Goal: Obtain resource: Download file/media

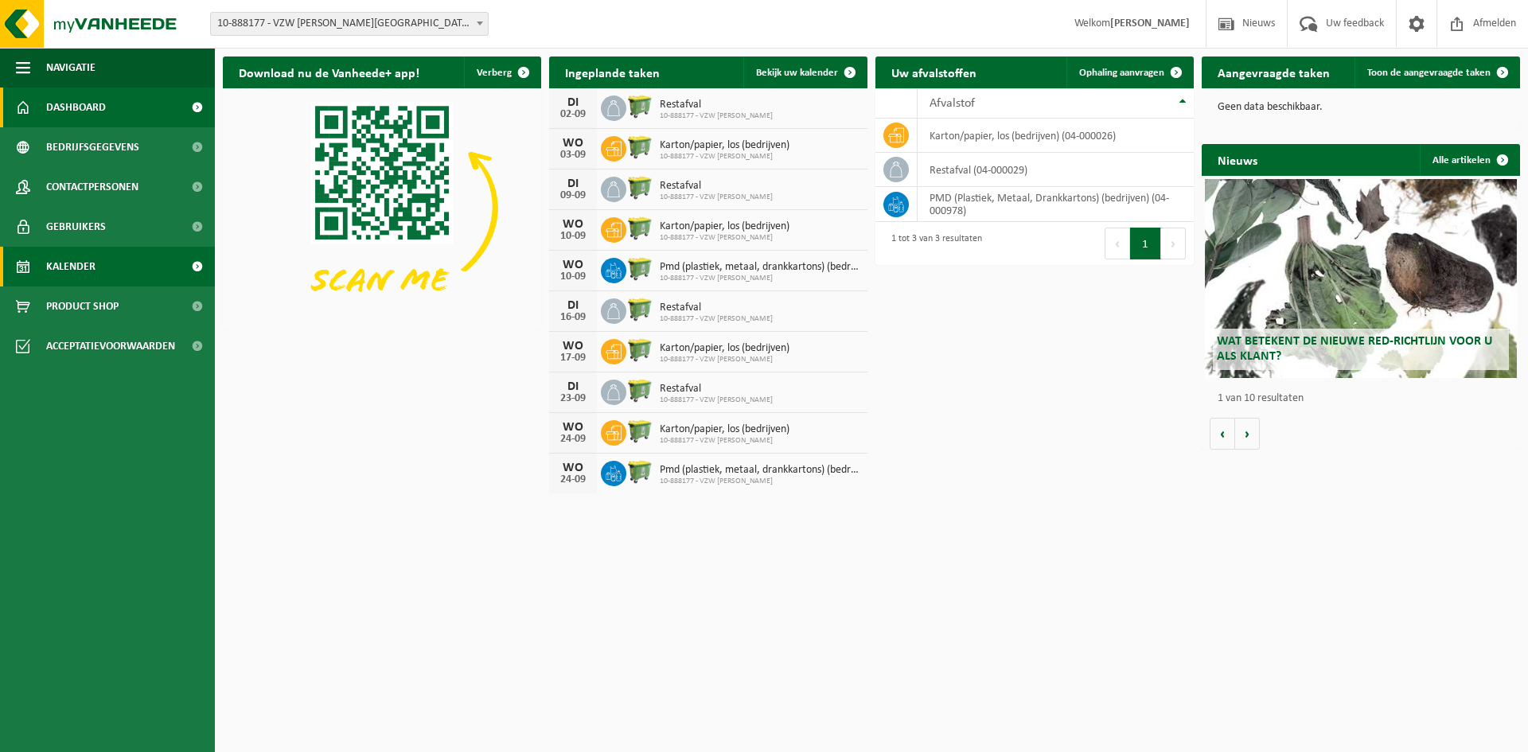
click at [61, 259] on span "Kalender" at bounding box center [70, 267] width 49 height 40
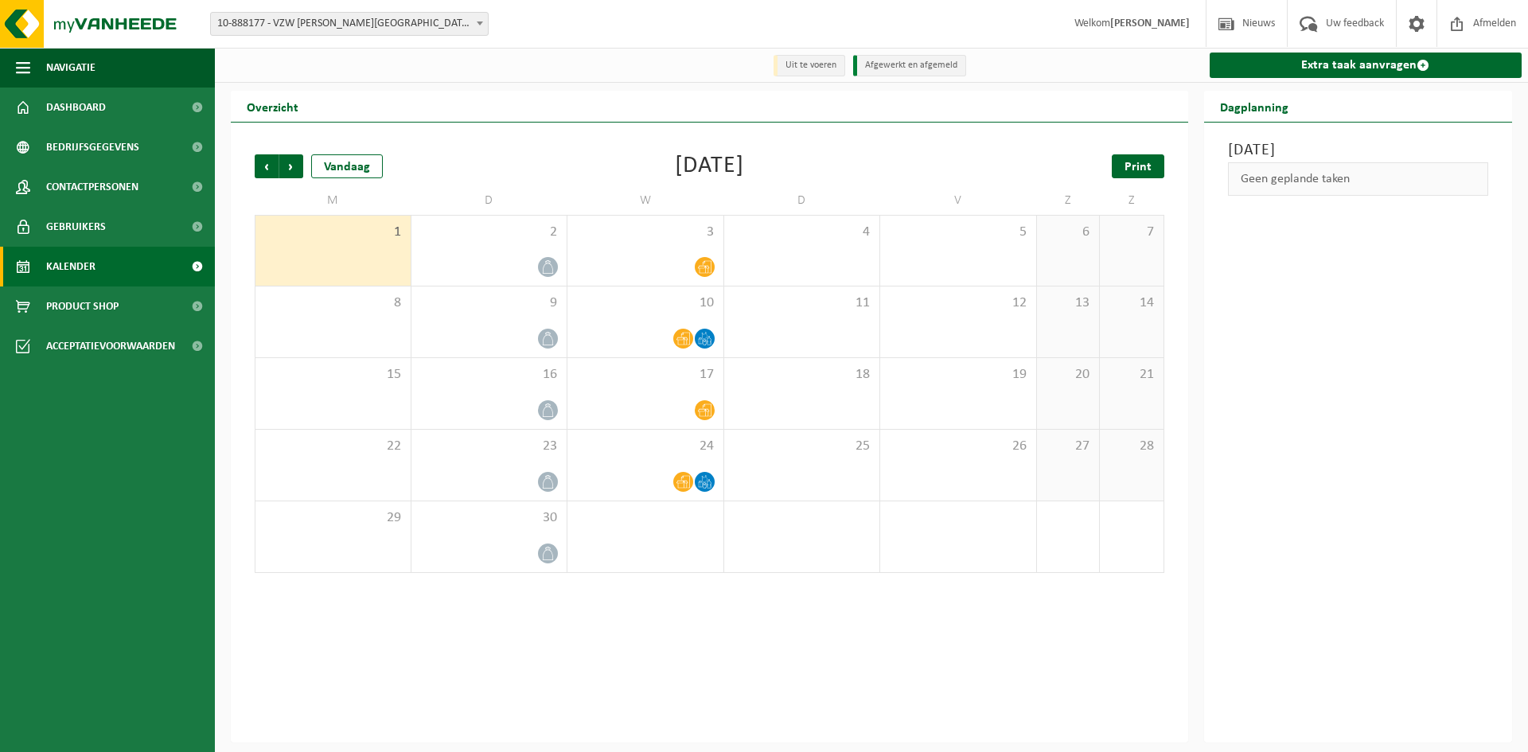
click at [1148, 168] on span "Print" at bounding box center [1138, 167] width 27 height 13
click at [290, 167] on span "Volgende" at bounding box center [291, 166] width 24 height 24
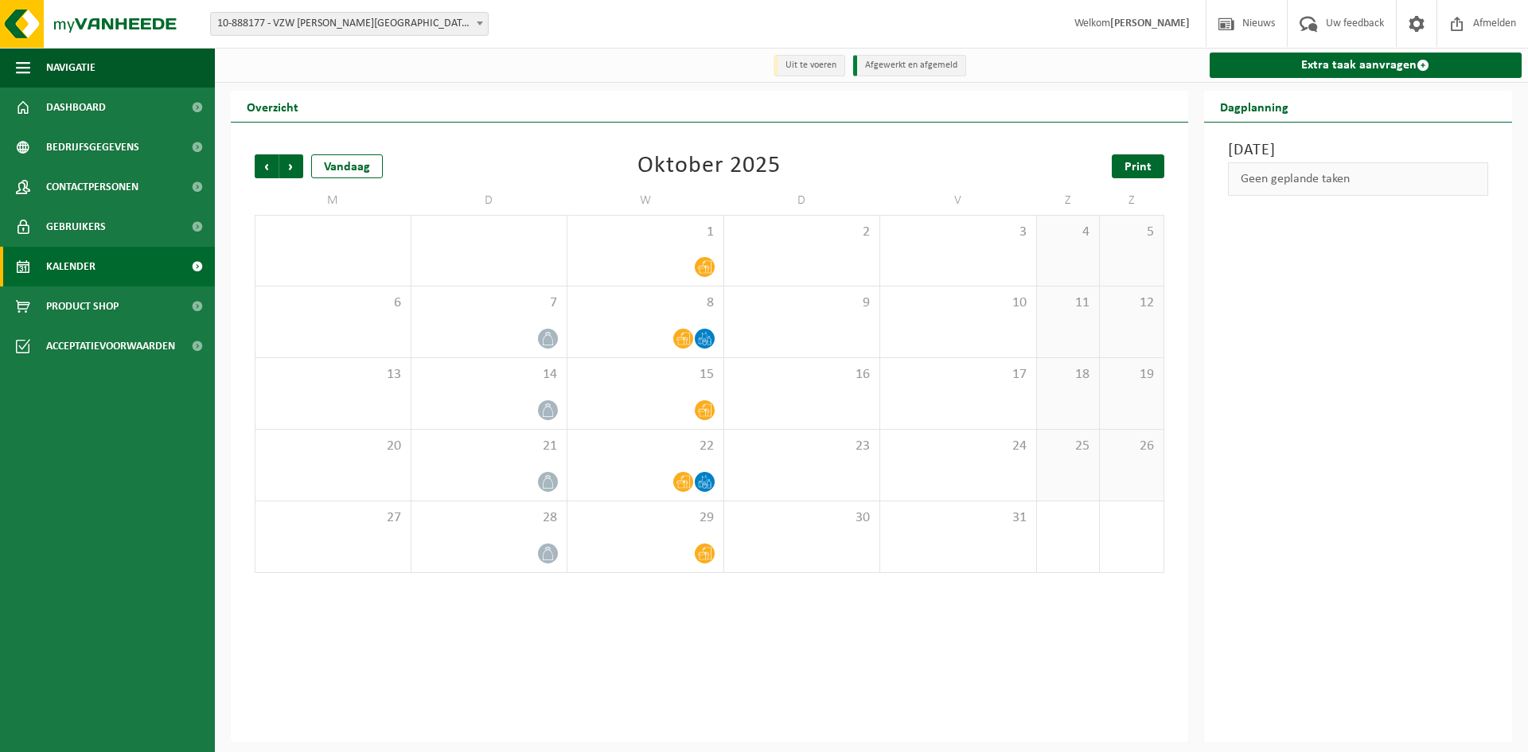
click at [1147, 166] on span "Print" at bounding box center [1138, 167] width 27 height 13
click at [295, 165] on span "Volgende" at bounding box center [291, 166] width 24 height 24
click at [1137, 169] on span "Print" at bounding box center [1138, 167] width 27 height 13
